Goal: Check status

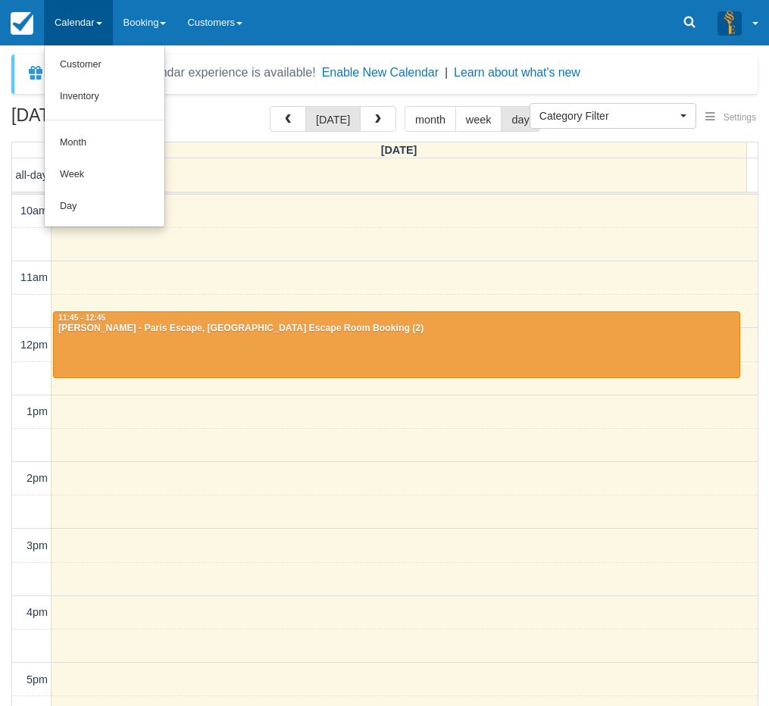
select select
click at [105, 203] on link "Day" at bounding box center [105, 207] width 120 height 32
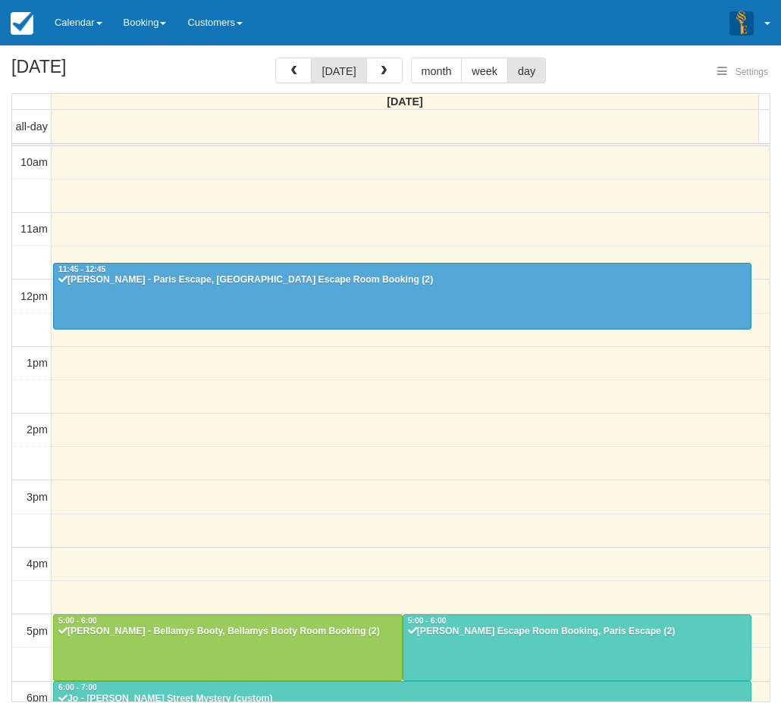
select select
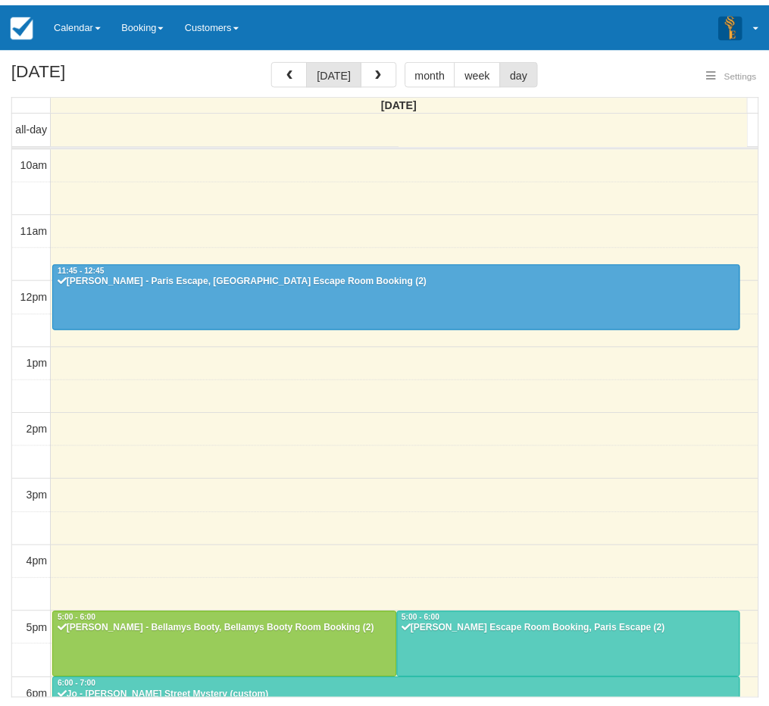
scroll to position [281, 0]
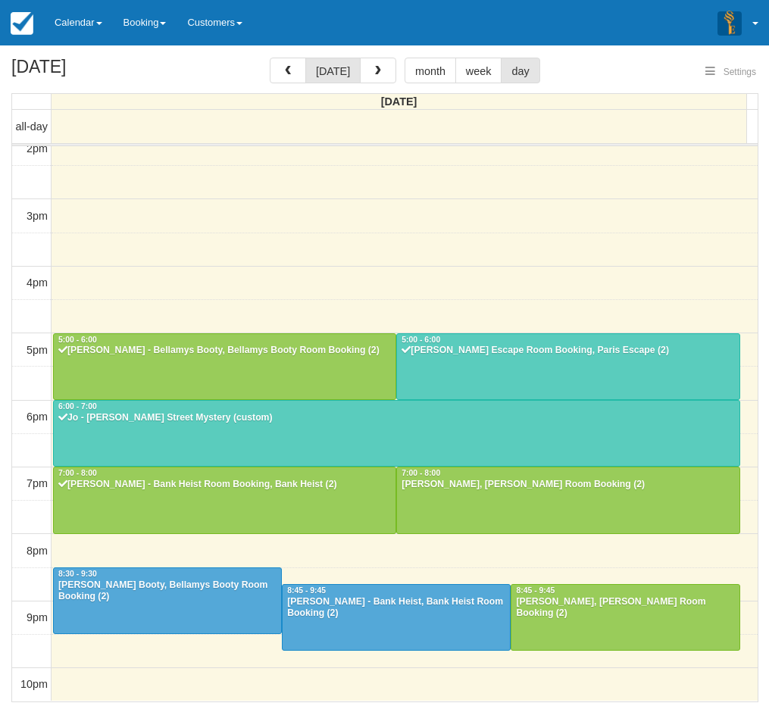
select select
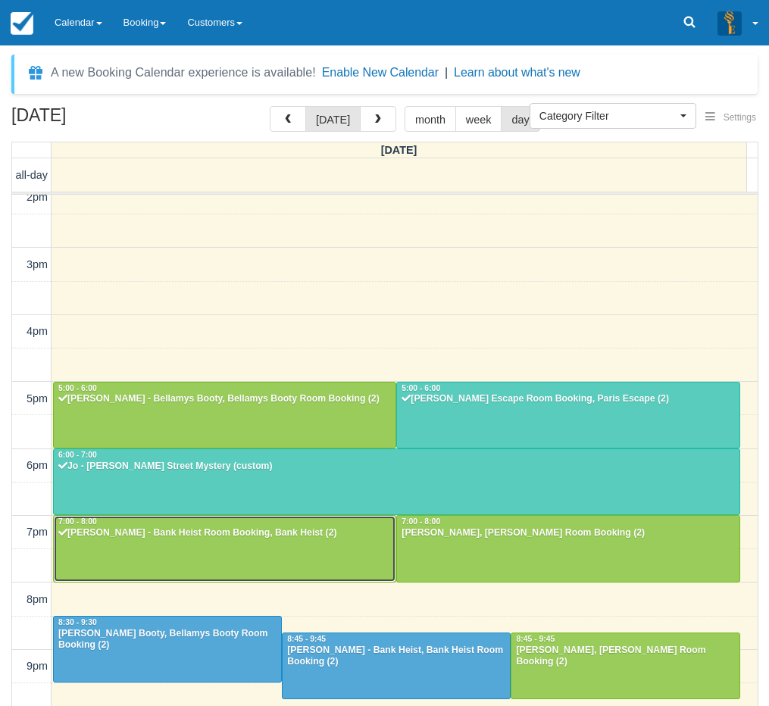
click at [236, 540] on div at bounding box center [225, 548] width 342 height 65
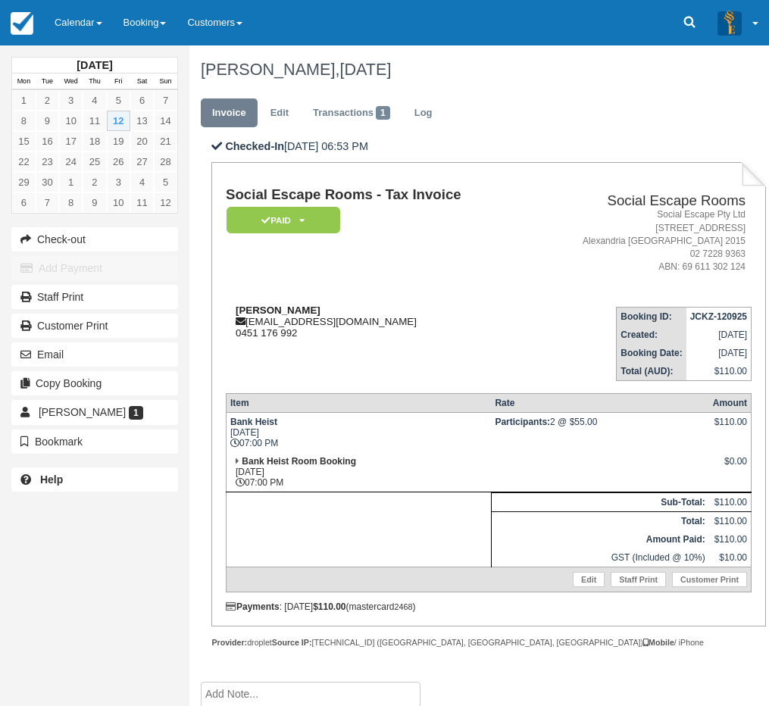
click at [252, 309] on strong "[PERSON_NAME]" at bounding box center [278, 310] width 85 height 11
drag, startPoint x: 252, startPoint y: 309, endPoint x: 285, endPoint y: 310, distance: 33.4
click at [285, 310] on strong "[PERSON_NAME]" at bounding box center [278, 310] width 85 height 11
copy strong "[PERSON_NAME]"
click at [440, 258] on td "Social Escape Rooms - Tax Invoice Paid   Pending Reserved Deposit Blocked for C…" at bounding box center [377, 241] width 302 height 108
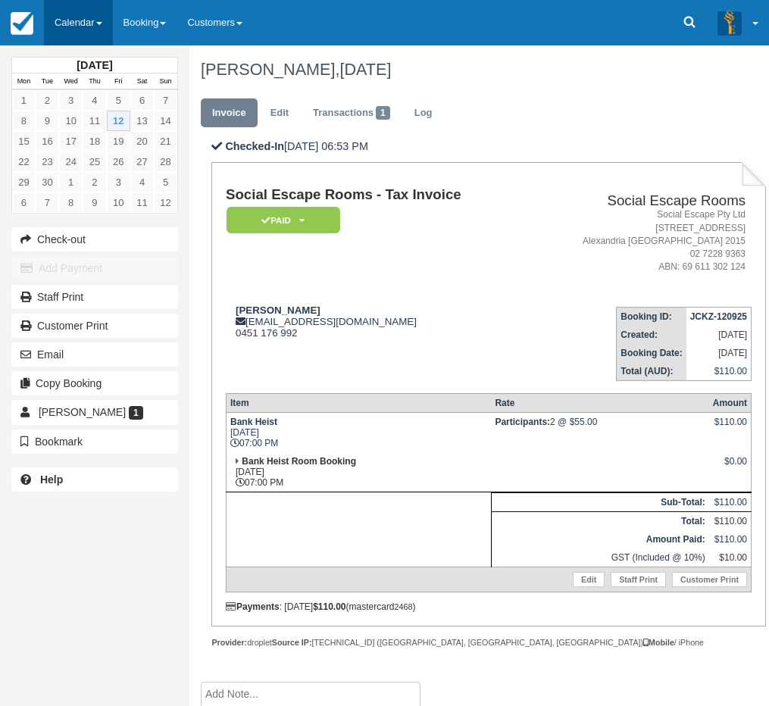
click at [95, 34] on link "Calendar" at bounding box center [78, 22] width 69 height 45
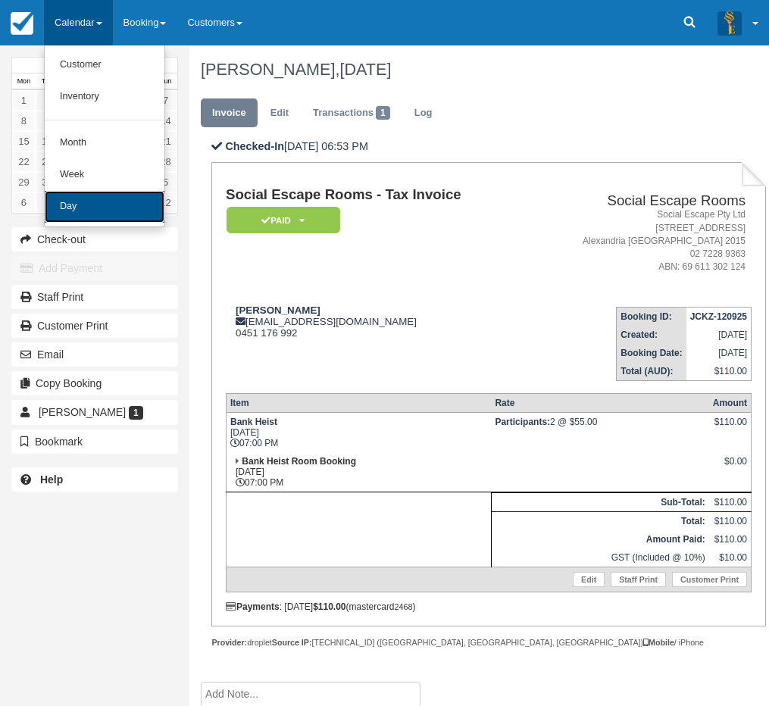
click at [90, 199] on link "Day" at bounding box center [105, 207] width 120 height 32
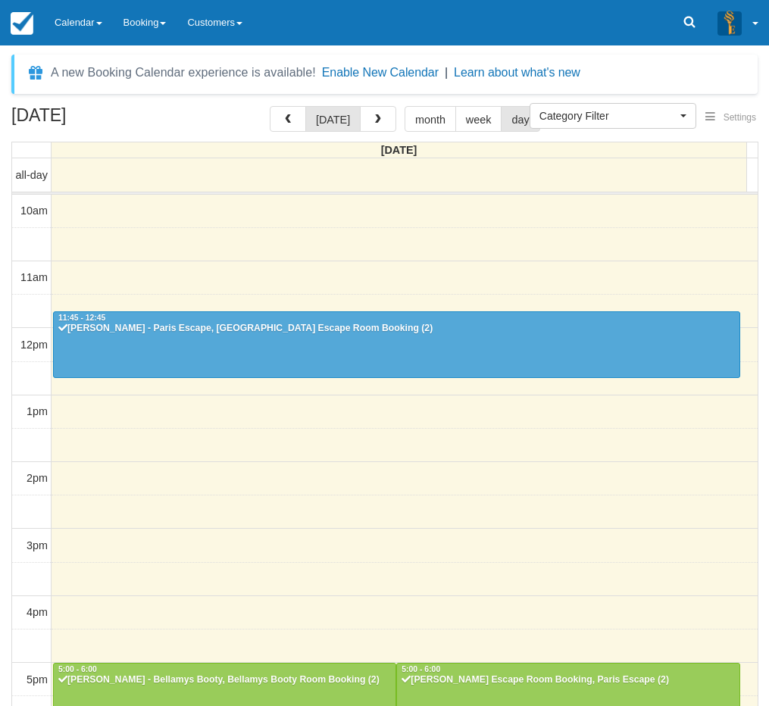
select select
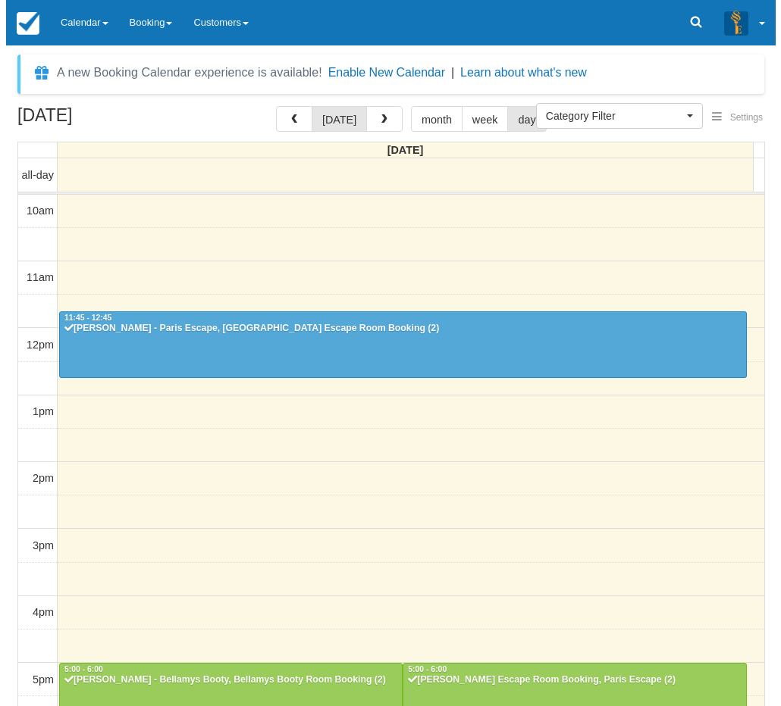
scroll to position [281, 0]
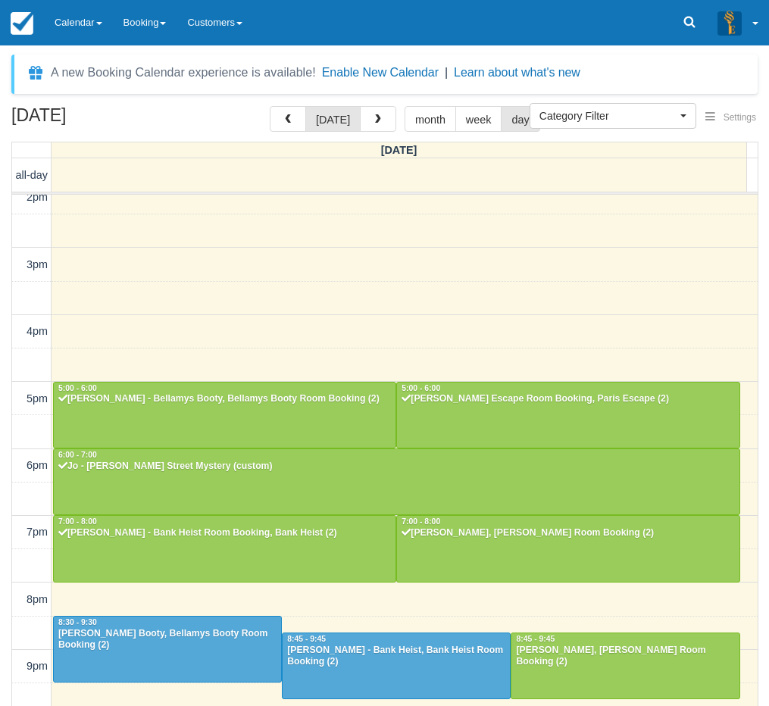
click at [385, 136] on div "[DATE] [DATE] month week day" at bounding box center [384, 122] width 746 height 33
click at [379, 130] on button "button" at bounding box center [378, 119] width 36 height 26
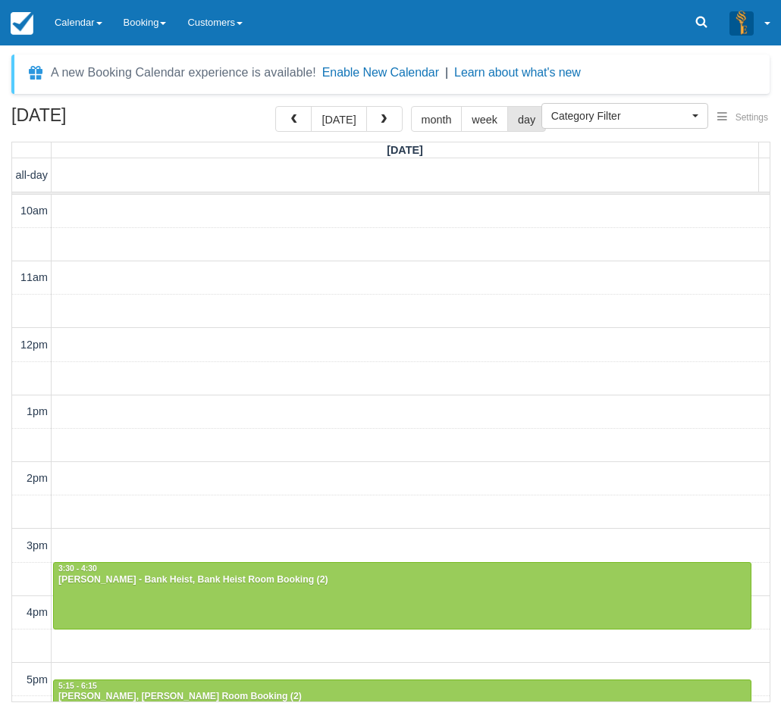
scroll to position [329, 0]
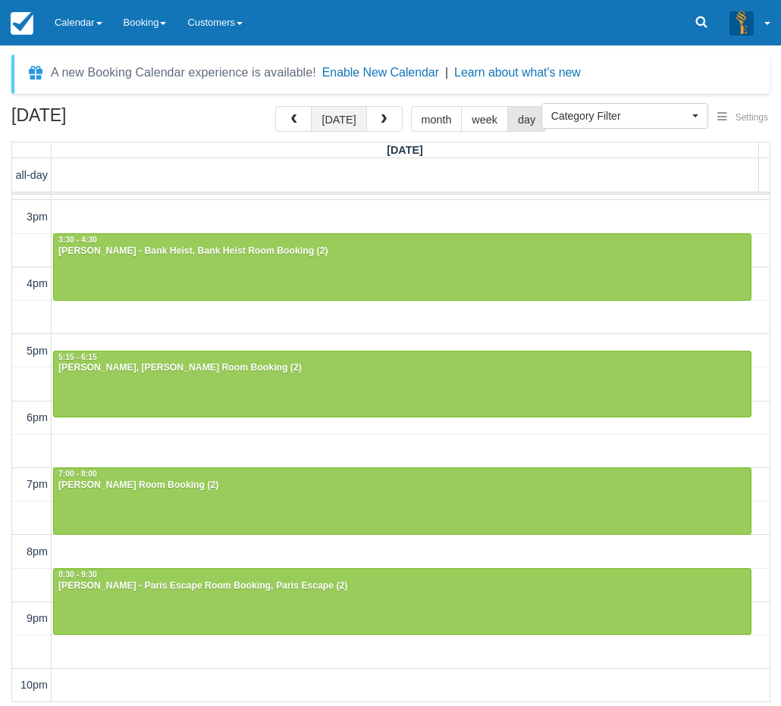
drag, startPoint x: 345, startPoint y: 119, endPoint x: 3, endPoint y: 23, distance: 355.1
click at [345, 119] on button "[DATE]" at bounding box center [338, 119] width 55 height 26
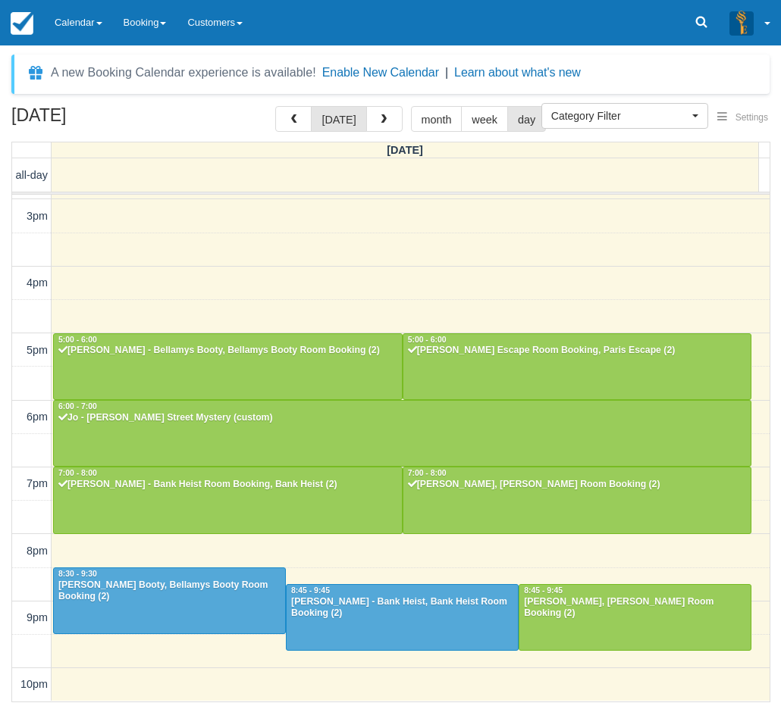
scroll to position [329, 0]
